Goal: Task Accomplishment & Management: Use online tool/utility

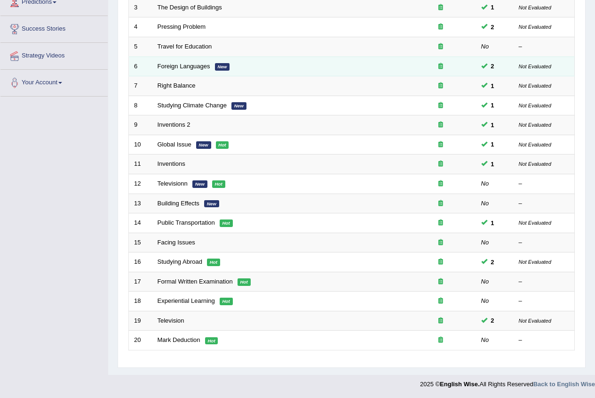
scroll to position [189, 0]
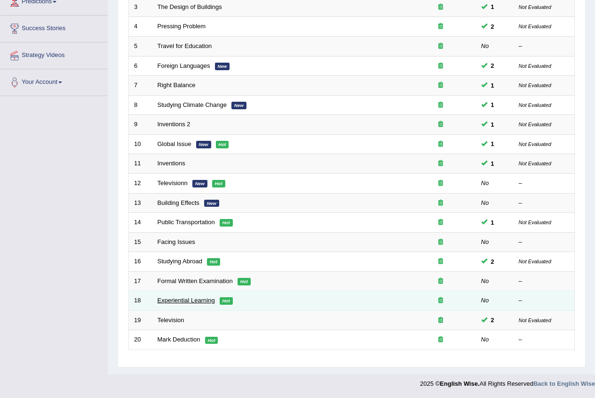
click at [179, 299] on link "Experiential Learning" at bounding box center [186, 300] width 57 height 7
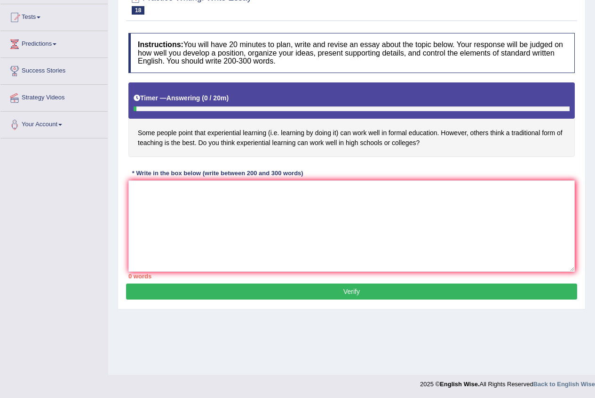
scroll to position [96, 0]
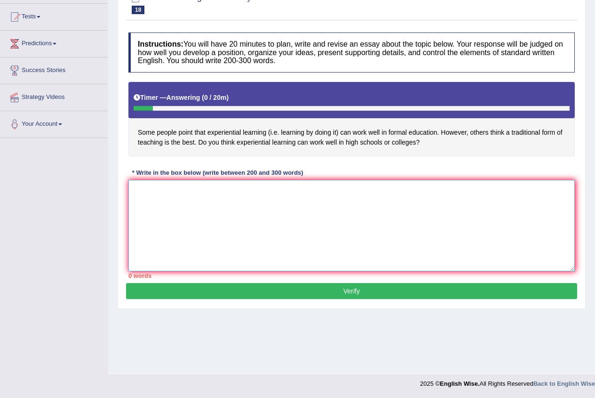
click at [213, 227] on textarea at bounding box center [351, 225] width 447 height 91
paste textarea "The increasing prominence of whether experimental learning is the best way to t…"
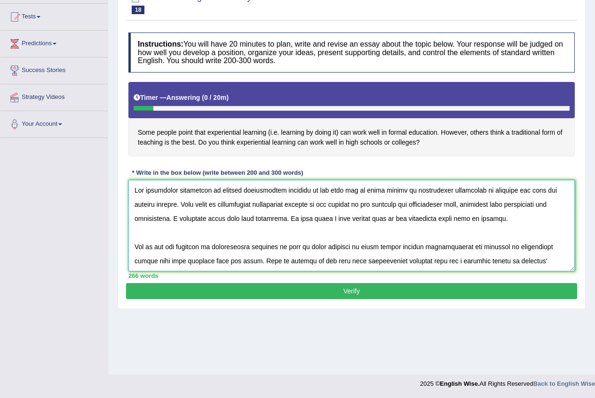
scroll to position [177, 0]
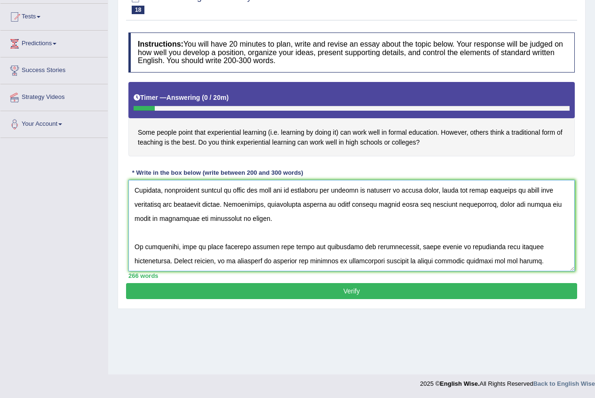
click at [157, 205] on textarea at bounding box center [351, 225] width 447 height 91
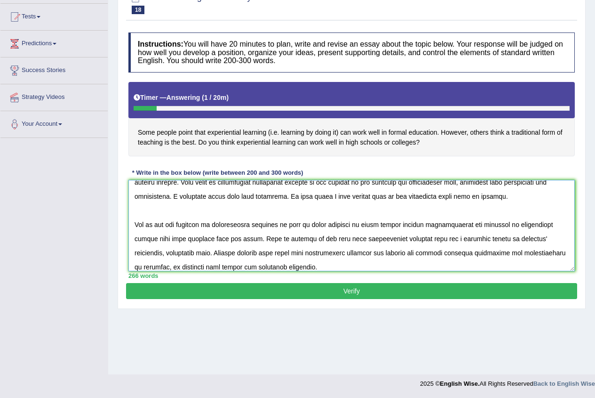
scroll to position [0, 0]
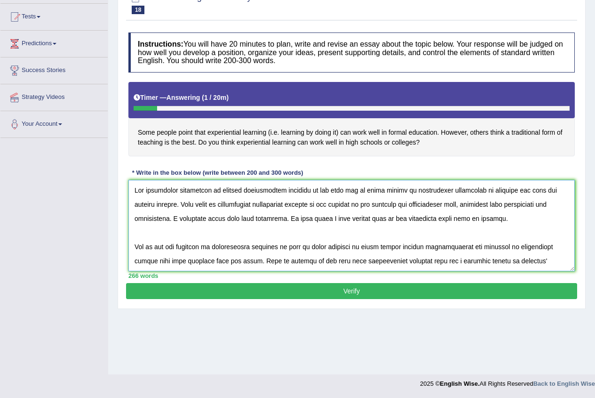
click at [141, 229] on textarea at bounding box center [351, 225] width 447 height 91
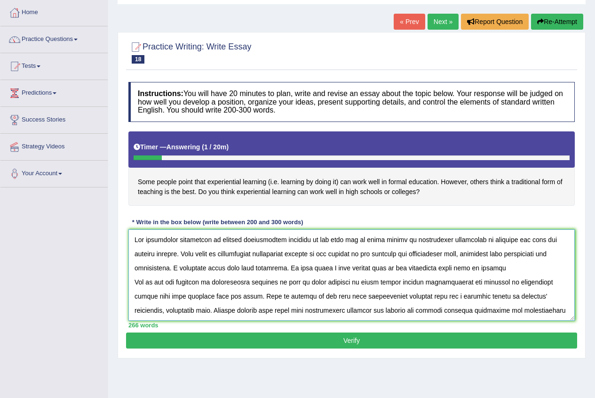
scroll to position [96, 0]
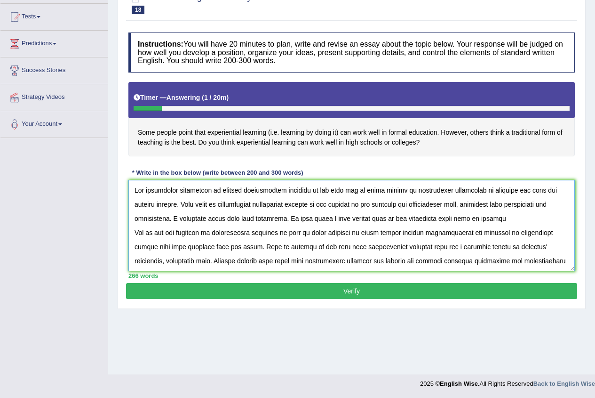
type textarea "The increasing prominence of whether experimental learning is the best way to t…"
click at [347, 283] on div "Instructions: You will have 20 minutes to plan, write and revise an essay about…" at bounding box center [351, 155] width 451 height 255
click at [347, 285] on button "Verify" at bounding box center [351, 291] width 451 height 16
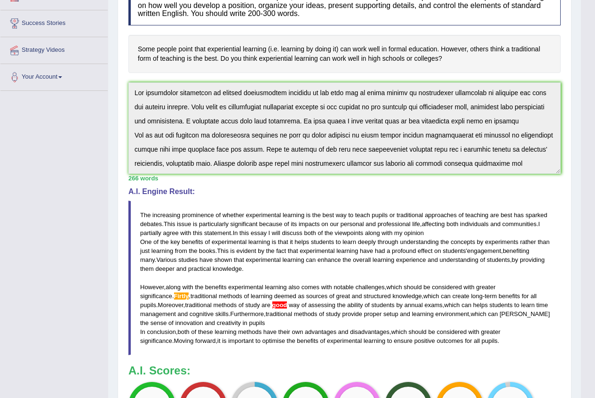
scroll to position [143, 0]
